Goal: Task Accomplishment & Management: Use online tool/utility

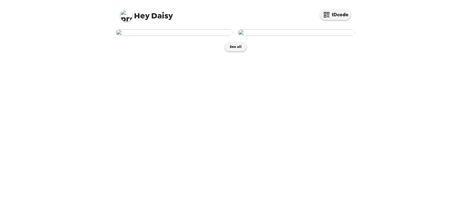
click at [184, 36] on img at bounding box center [174, 32] width 117 height 7
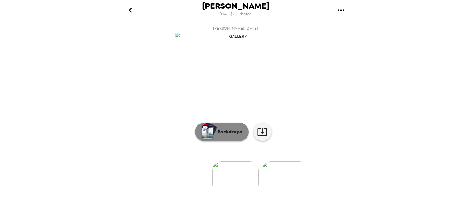
click at [228, 135] on p "Backdrops" at bounding box center [228, 131] width 28 height 7
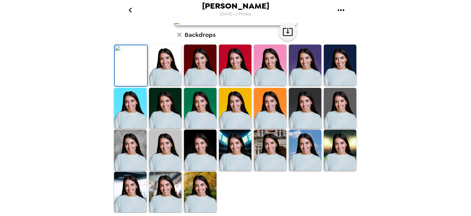
scroll to position [80, 0]
click at [331, 128] on img at bounding box center [340, 108] width 33 height 41
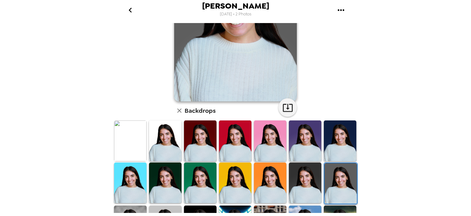
click at [300, 178] on img at bounding box center [305, 182] width 33 height 41
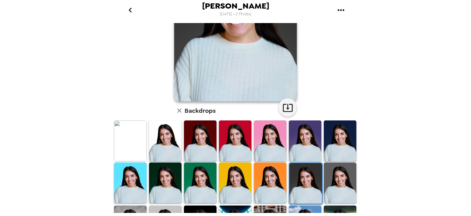
scroll to position [0, 0]
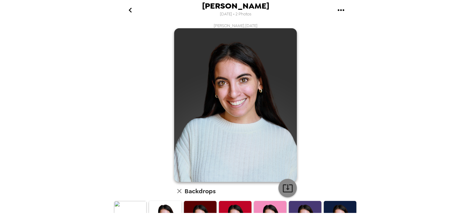
click at [284, 190] on icon "button" at bounding box center [287, 187] width 11 height 11
click at [132, 11] on icon "go back" at bounding box center [130, 10] width 10 height 10
